Goal: Task Accomplishment & Management: Use online tool/utility

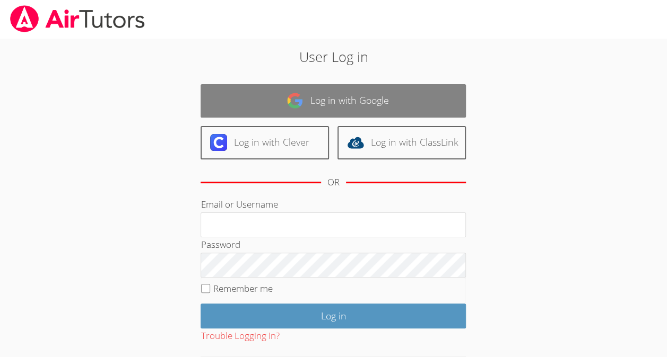
click at [256, 105] on link "Log in with Google" at bounding box center [332, 100] width 265 height 33
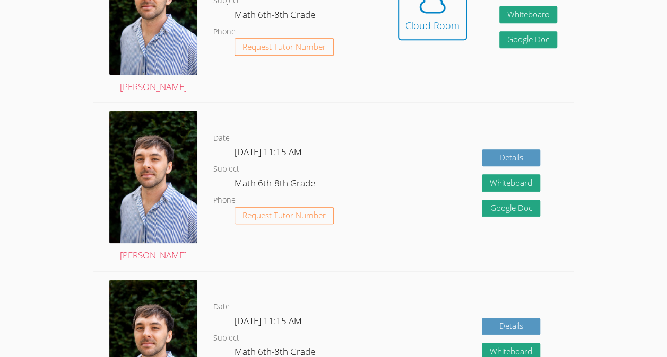
scroll to position [374, 0]
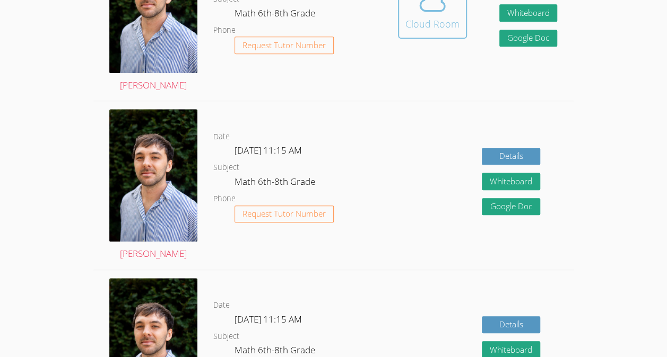
click at [414, 27] on div "Cloud Room" at bounding box center [432, 23] width 54 height 15
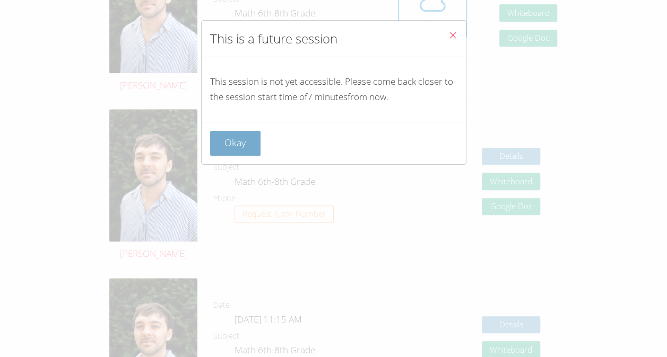
click at [240, 137] on button "Okay" at bounding box center [235, 143] width 51 height 25
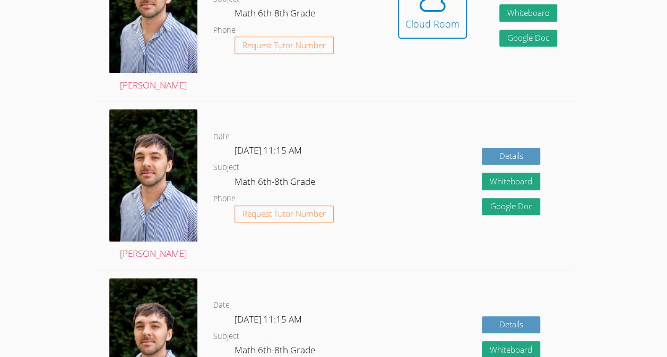
scroll to position [361, 0]
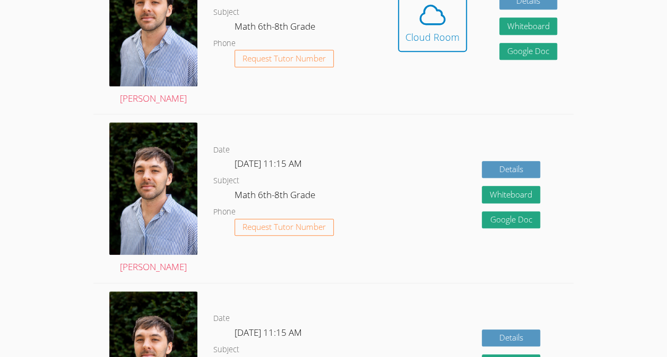
click at [237, 139] on div "Date Mon Sep 29, 11:15 AM Subject Math 6th-8th Grade Phone Request Tutor Number" at bounding box center [297, 199] width 168 height 168
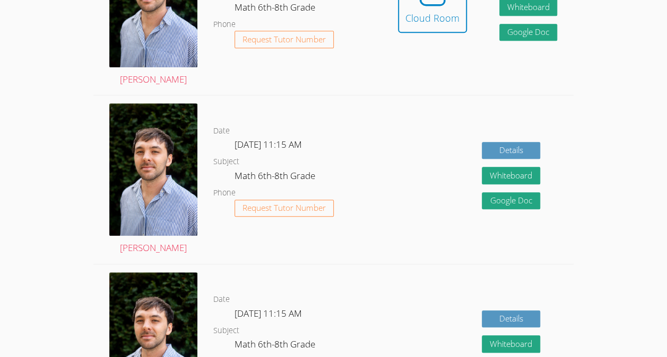
scroll to position [379, 0]
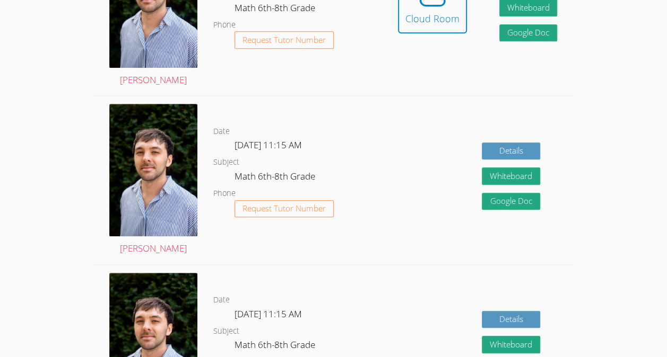
click at [342, 1] on dl "Date Fri Sep 26, 11:15 AM Subject Math 6th-8th Grade Phone Request Tutor Number" at bounding box center [297, 12] width 168 height 110
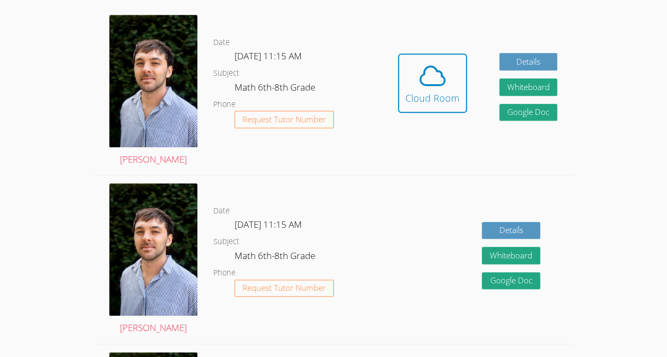
scroll to position [295, 0]
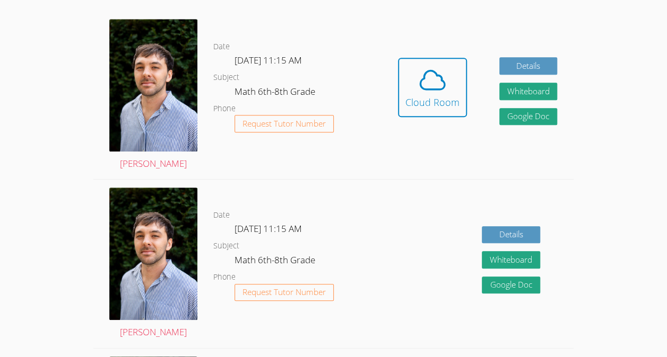
click at [181, 339] on link "Franco Uribe-Rheinbolt" at bounding box center [153, 264] width 88 height 152
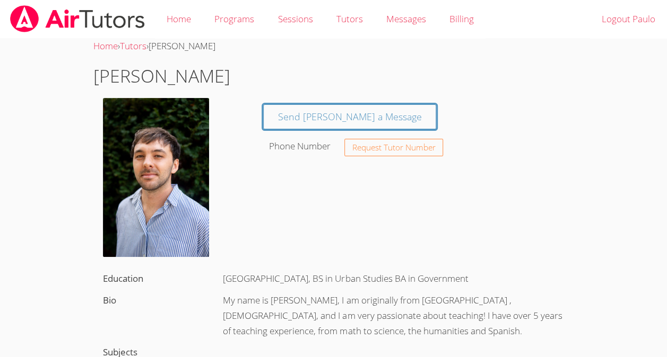
click at [49, 17] on img at bounding box center [77, 18] width 137 height 27
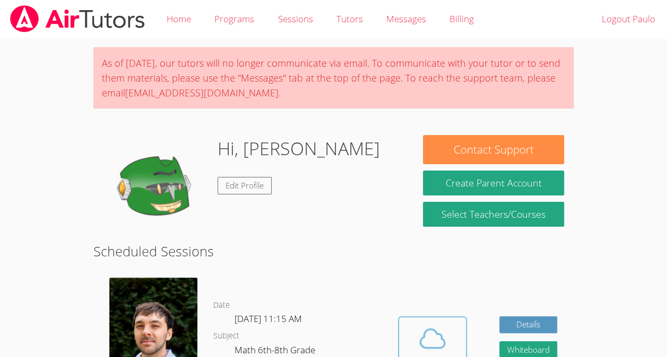
click at [417, 340] on icon at bounding box center [432, 339] width 30 height 30
